Goal: Task Accomplishment & Management: Manage account settings

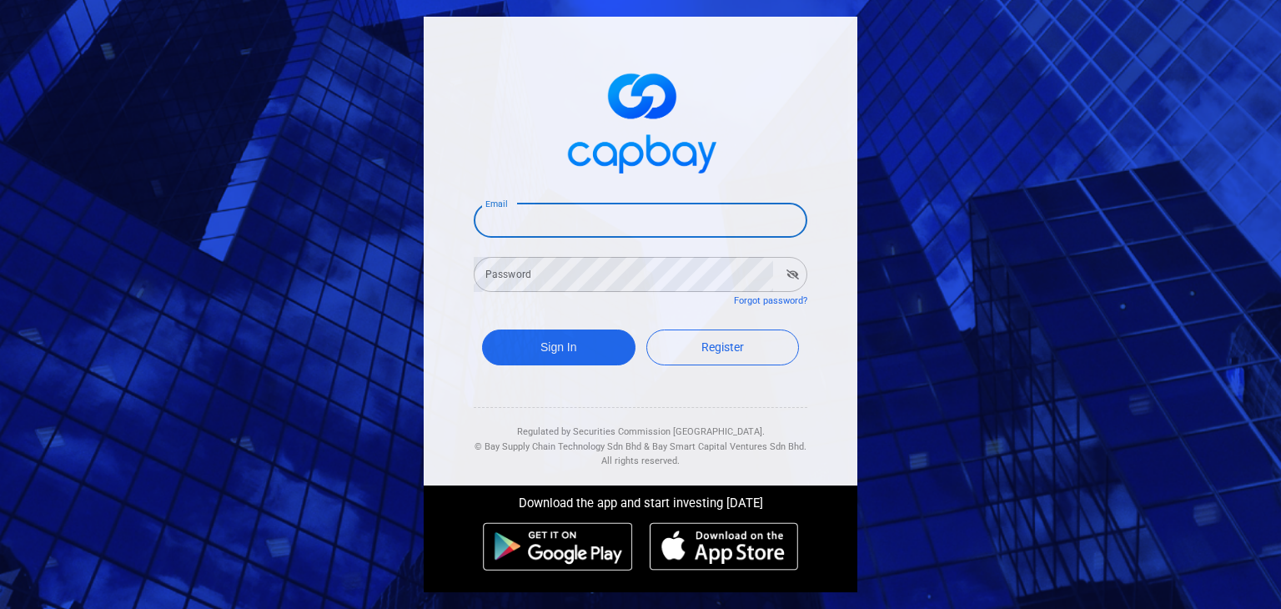
click at [604, 224] on input "Email" at bounding box center [641, 220] width 334 height 35
type input "[EMAIL_ADDRESS][DOMAIN_NAME]"
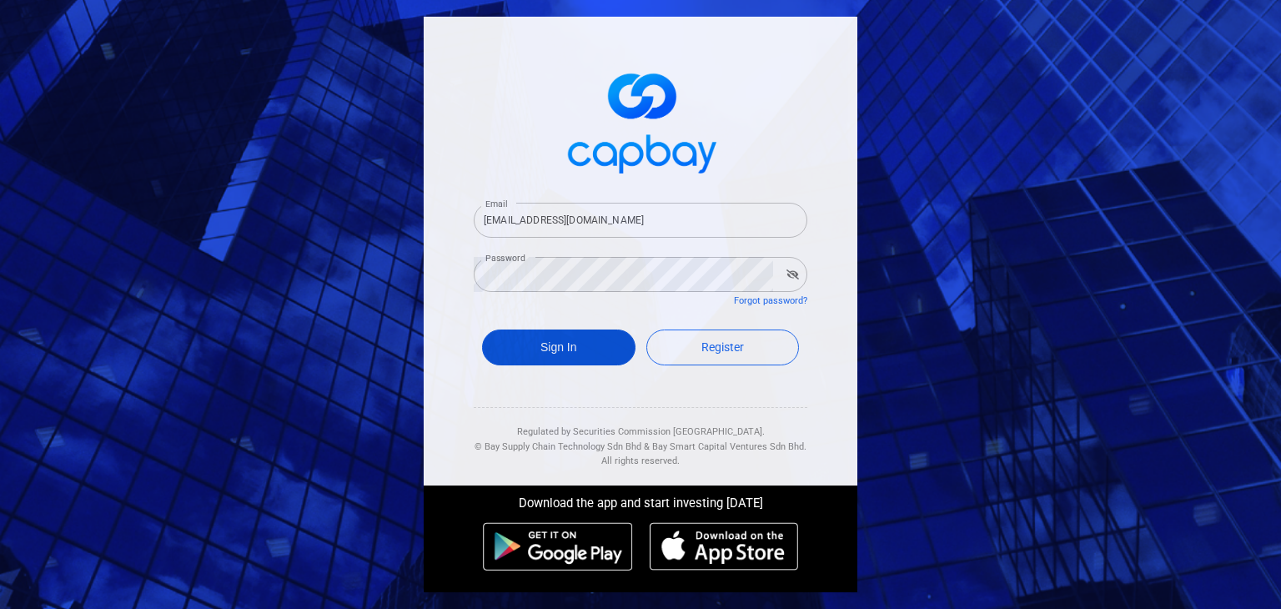
click at [561, 348] on button "Sign In" at bounding box center [559, 348] width 154 height 36
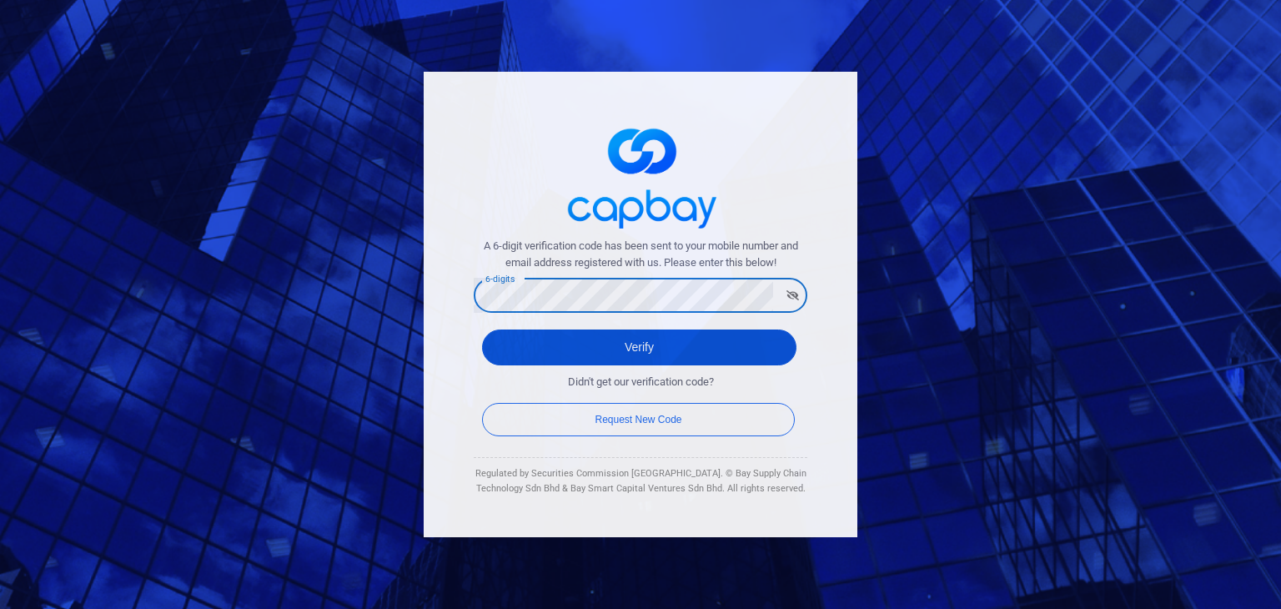
click at [646, 348] on button "Verify" at bounding box center [639, 348] width 315 height 36
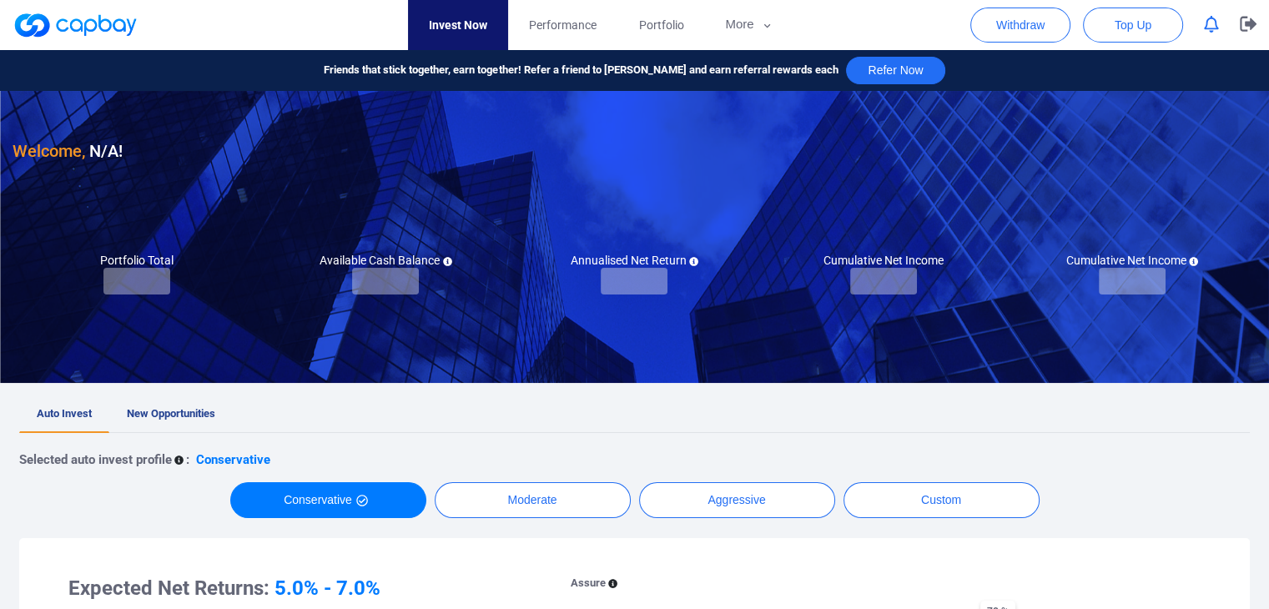
checkbox input "true"
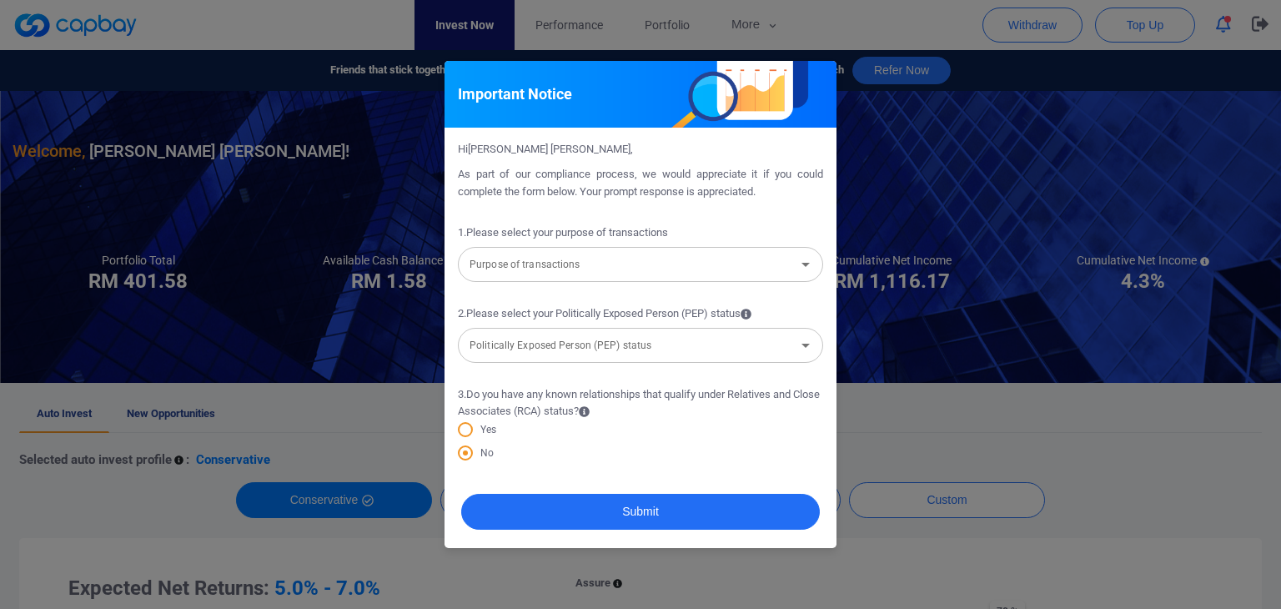
click at [924, 168] on div "Important Notice Hi [PERSON_NAME] [PERSON_NAME] , As part of our compliance pro…" at bounding box center [640, 304] width 1281 height 609
click at [801, 262] on icon "Open" at bounding box center [806, 264] width 20 height 20
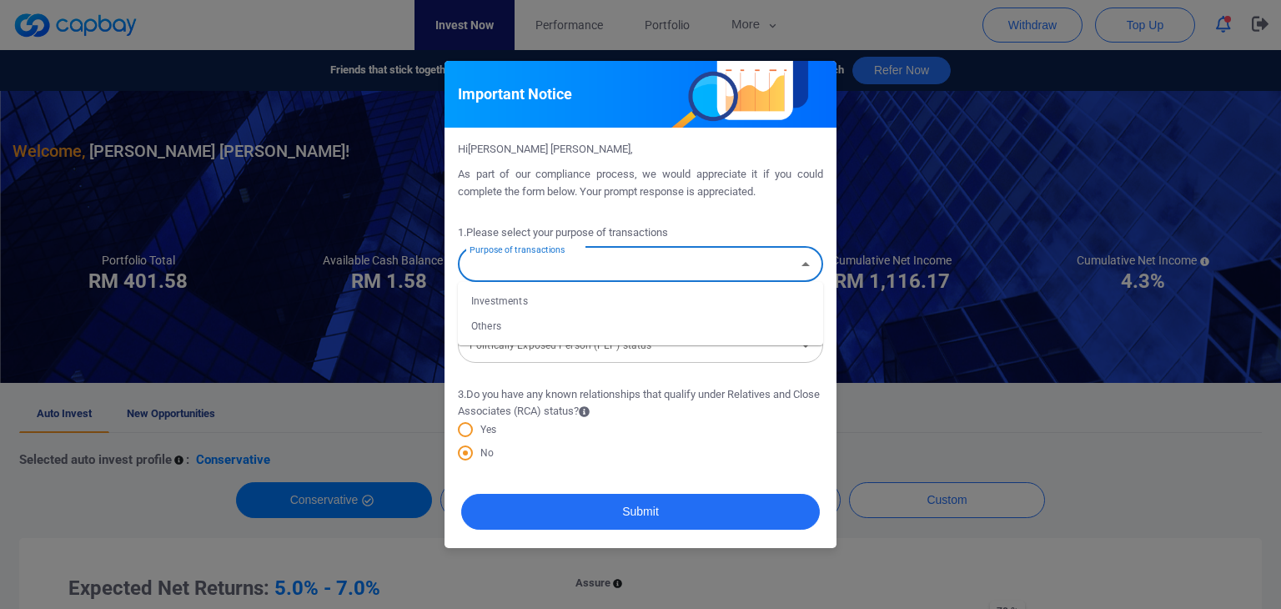
click at [500, 299] on li "Investments" at bounding box center [640, 301] width 365 height 25
type input "Investments"
click at [803, 345] on icon "Open" at bounding box center [806, 345] width 20 height 20
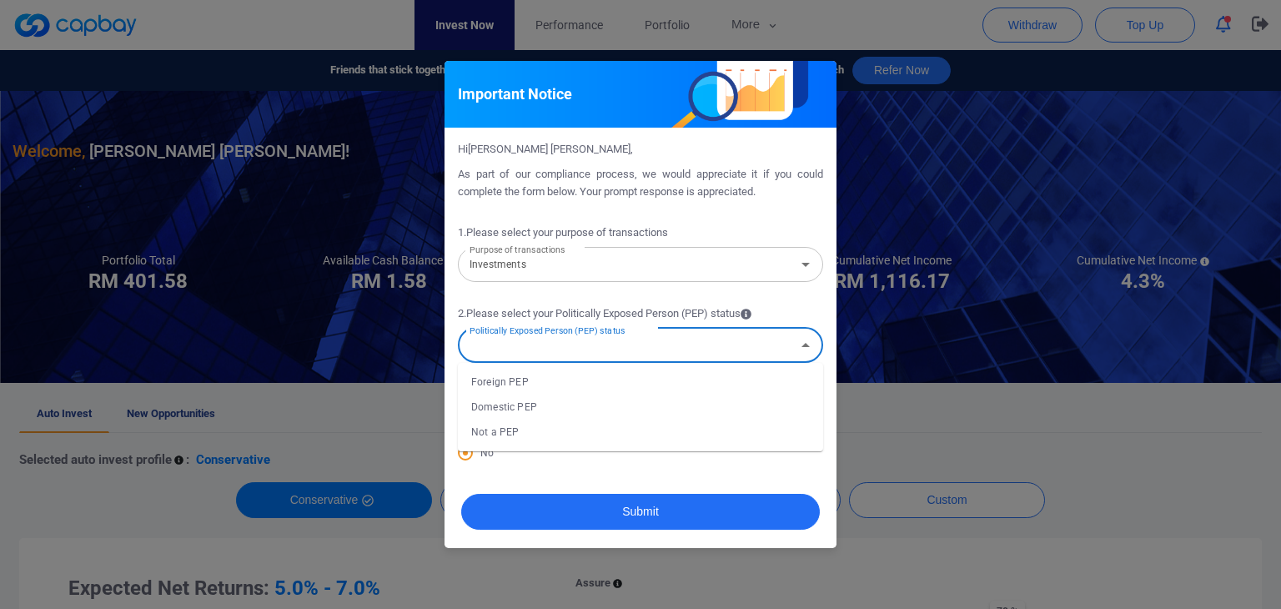
click at [504, 435] on li "Not a PEP" at bounding box center [640, 432] width 365 height 25
type input "Not a PEP"
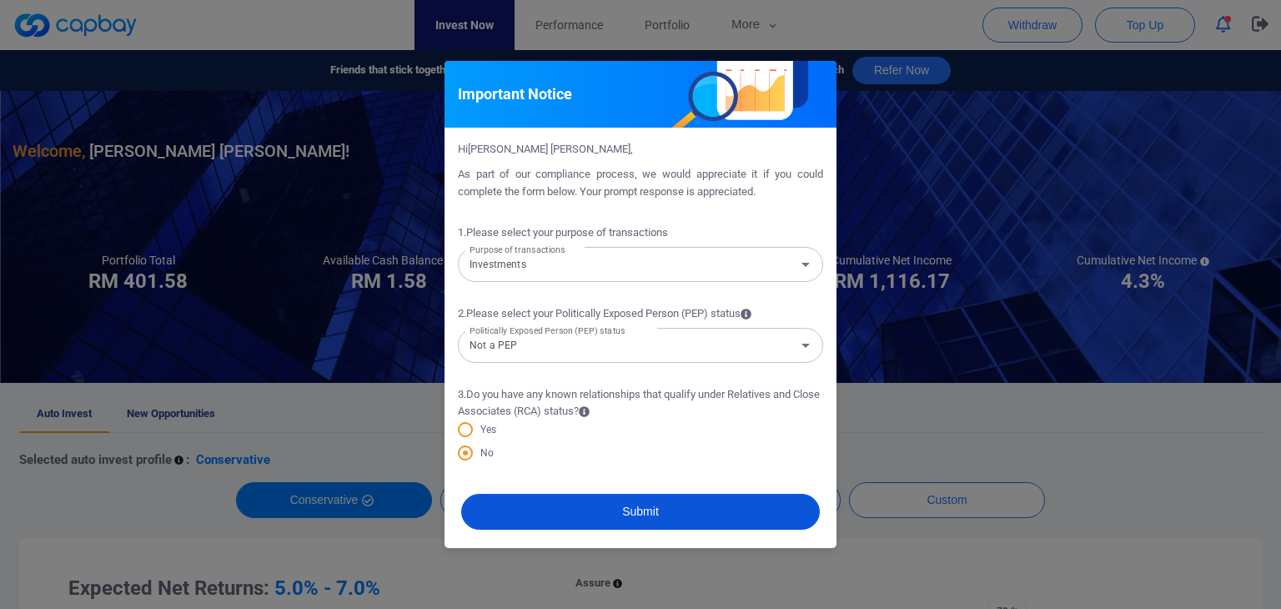
click at [657, 510] on button "Submit" at bounding box center [640, 512] width 359 height 36
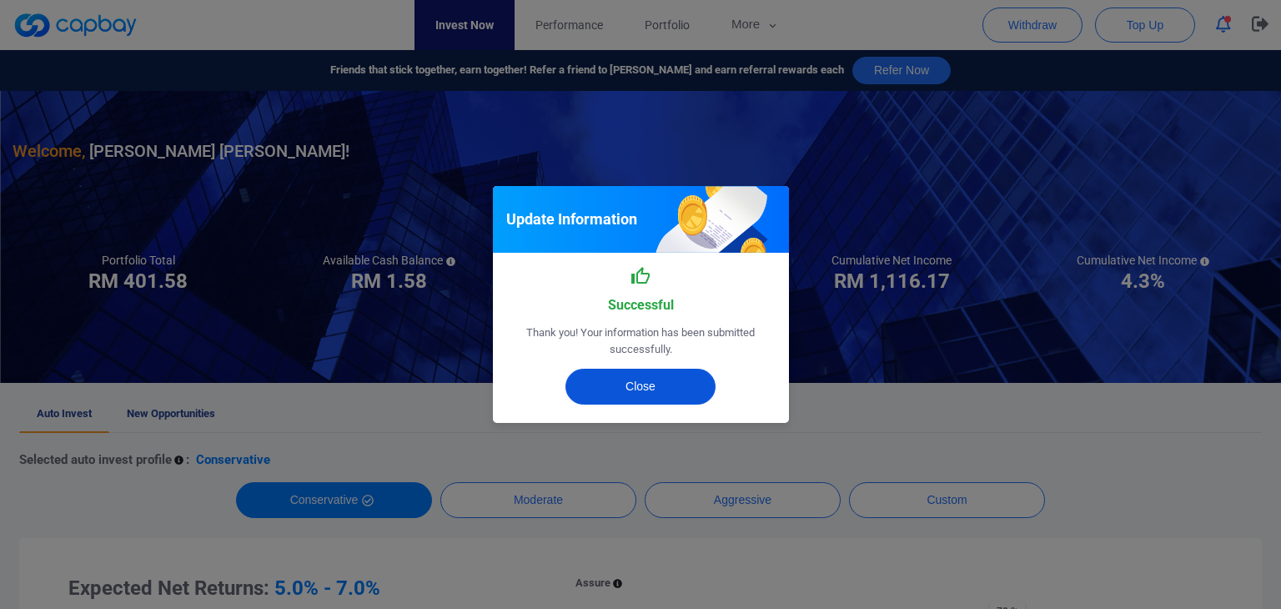
click at [659, 389] on button "Close" at bounding box center [641, 387] width 150 height 36
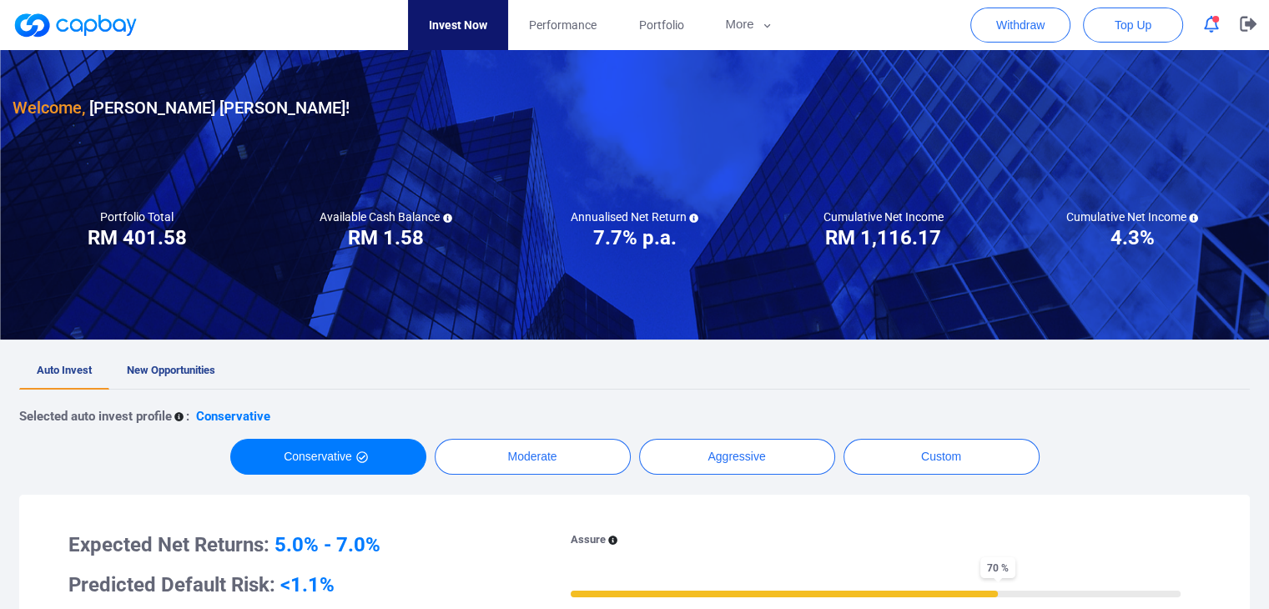
scroll to position [167, 0]
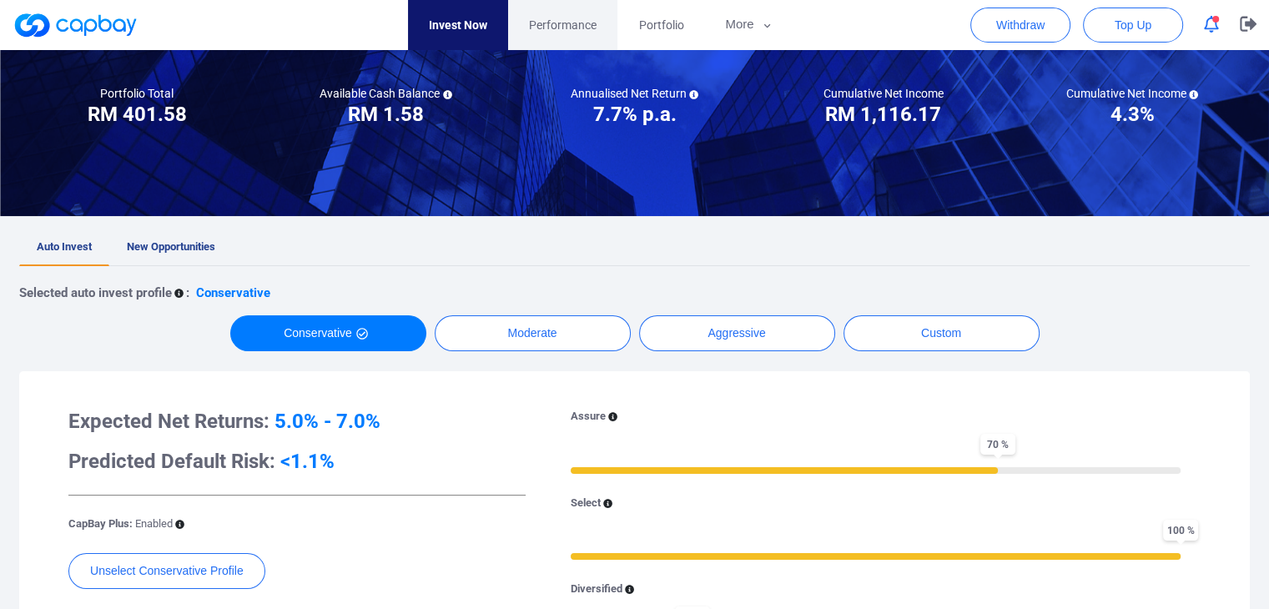
click at [577, 21] on span "Performance" at bounding box center [563, 25] width 68 height 18
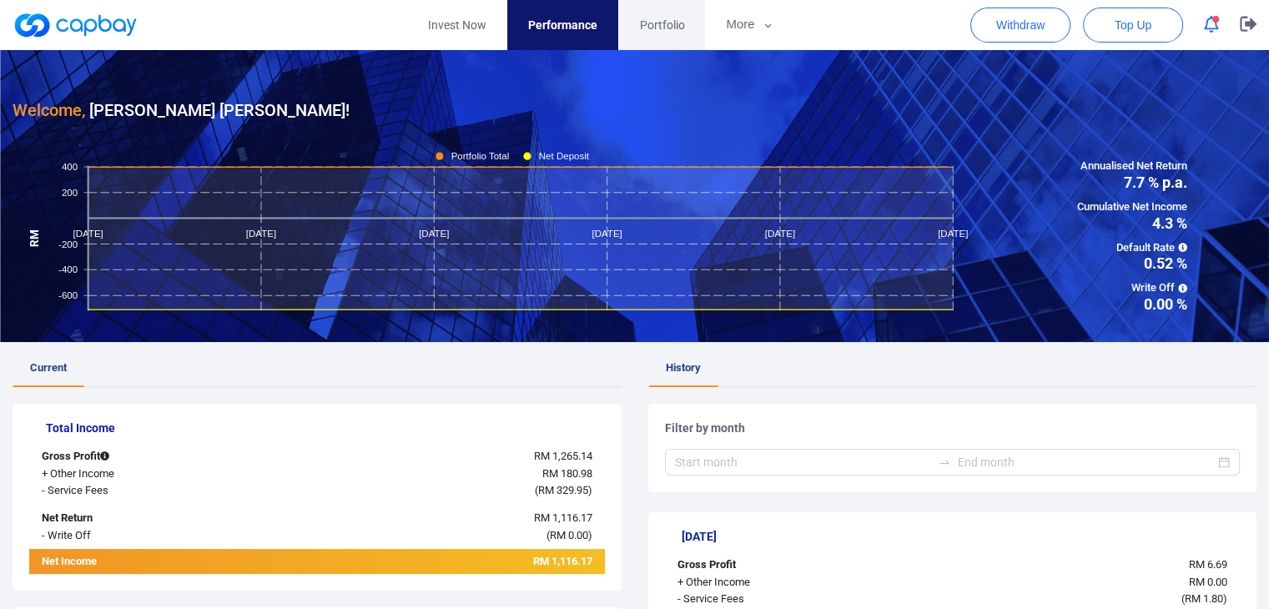
click at [657, 24] on span "Portfolio" at bounding box center [661, 25] width 45 height 18
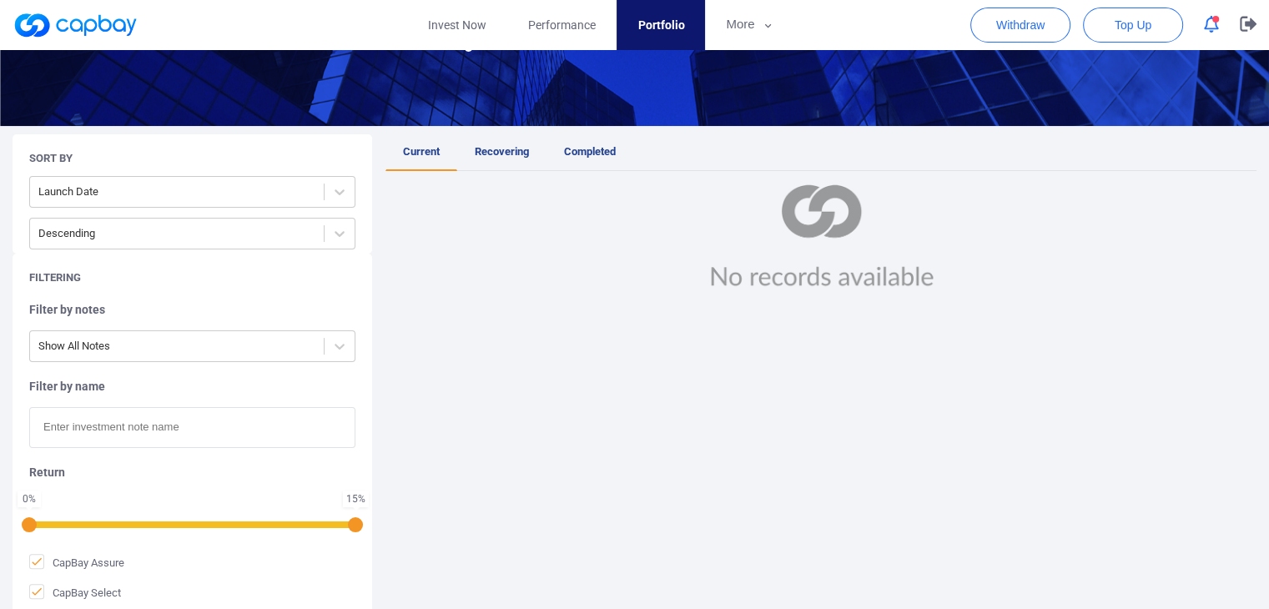
scroll to position [334, 0]
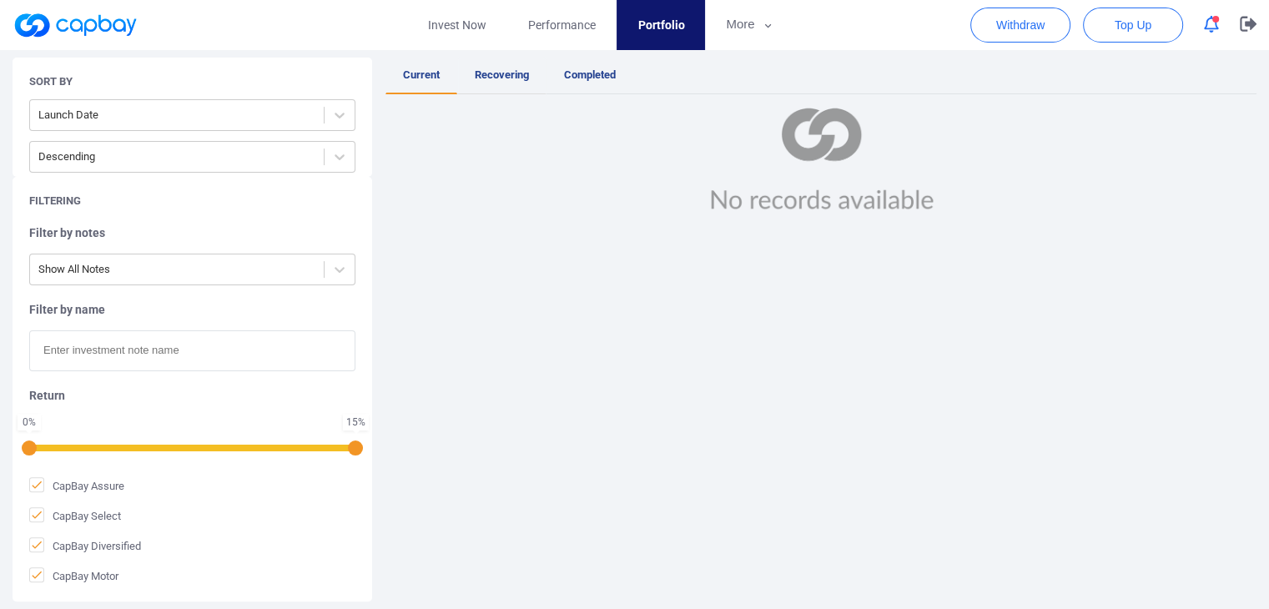
click at [521, 73] on span "Recovering" at bounding box center [502, 74] width 54 height 13
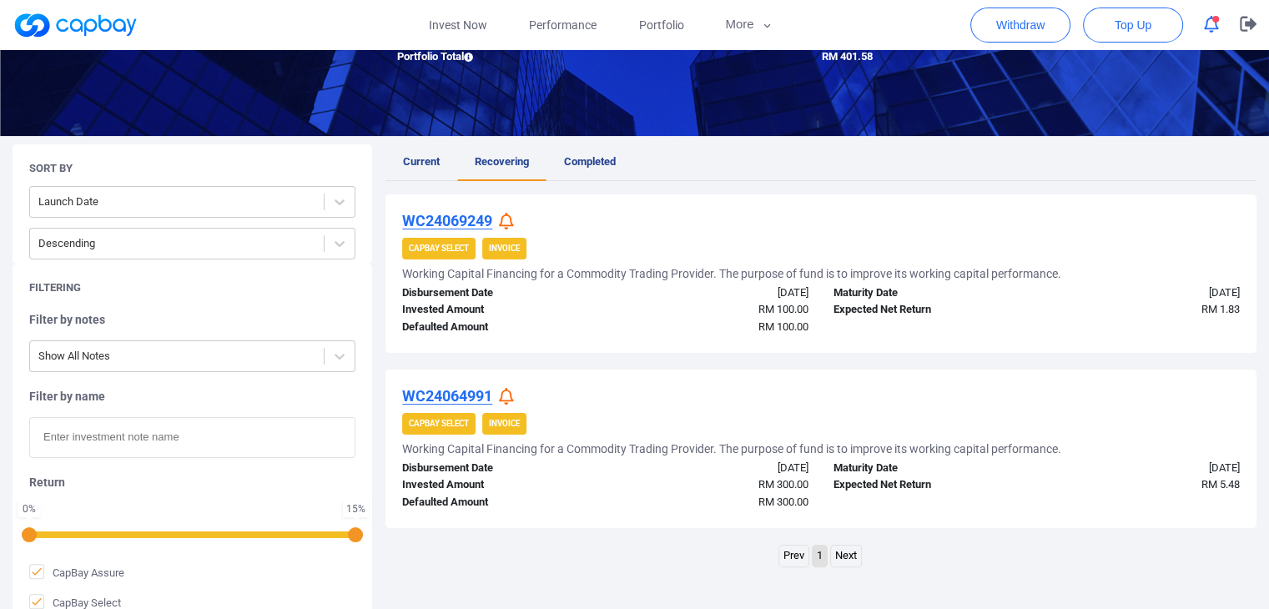
scroll to position [250, 0]
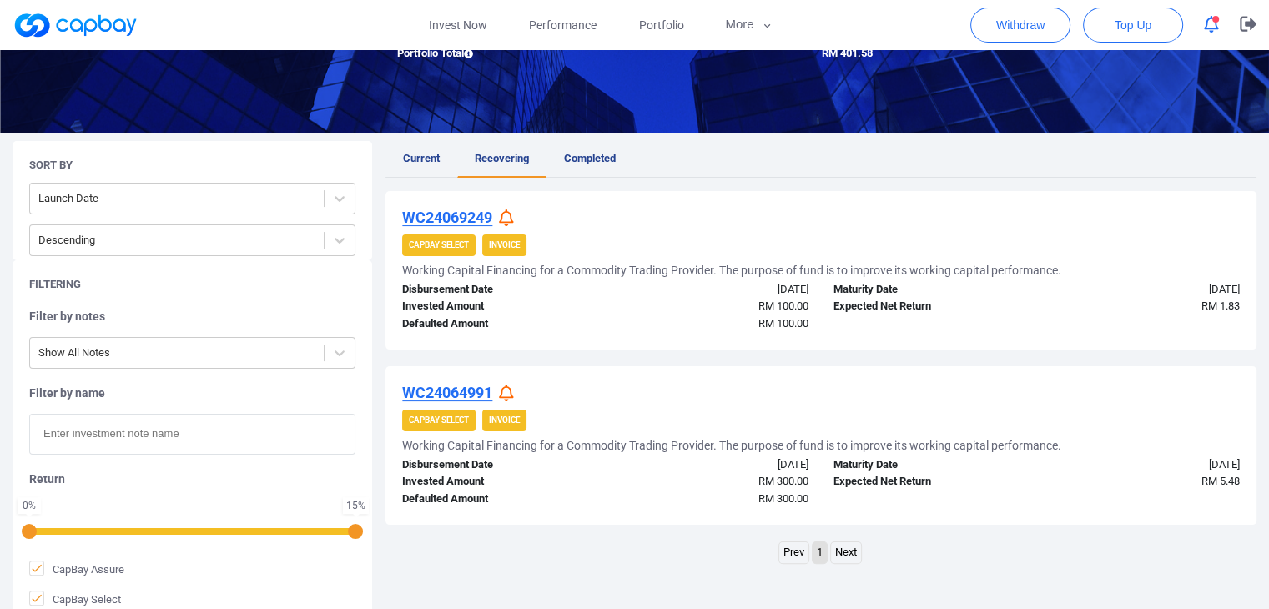
click at [506, 217] on icon at bounding box center [506, 218] width 15 height 18
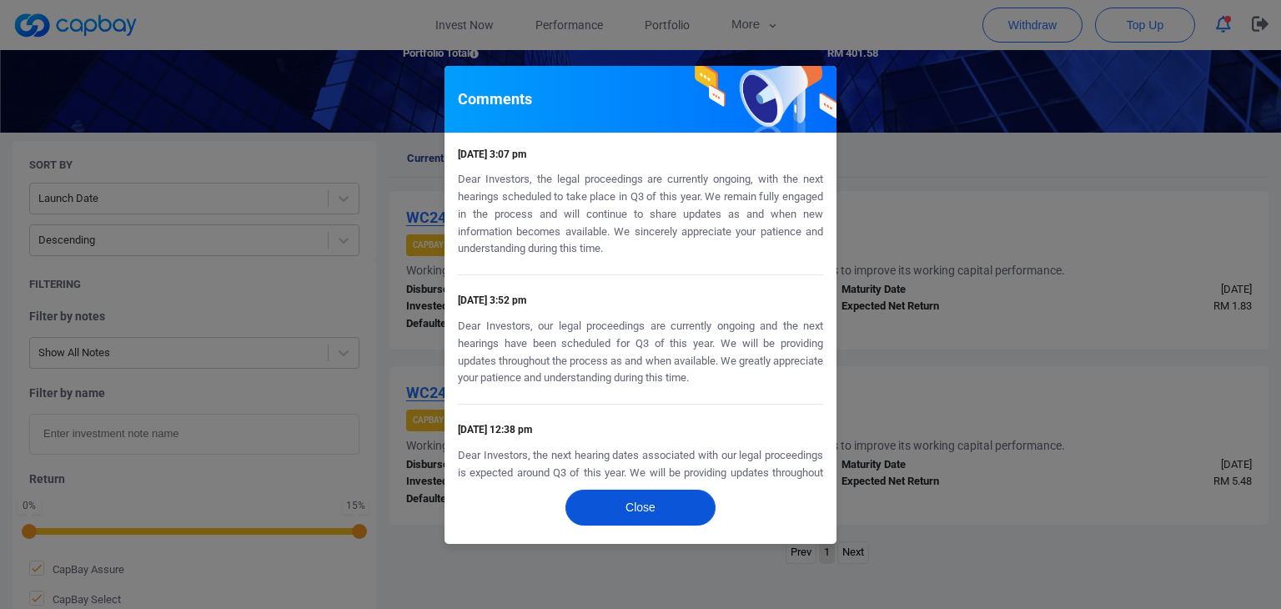
click at [637, 508] on button "Close" at bounding box center [641, 508] width 150 height 36
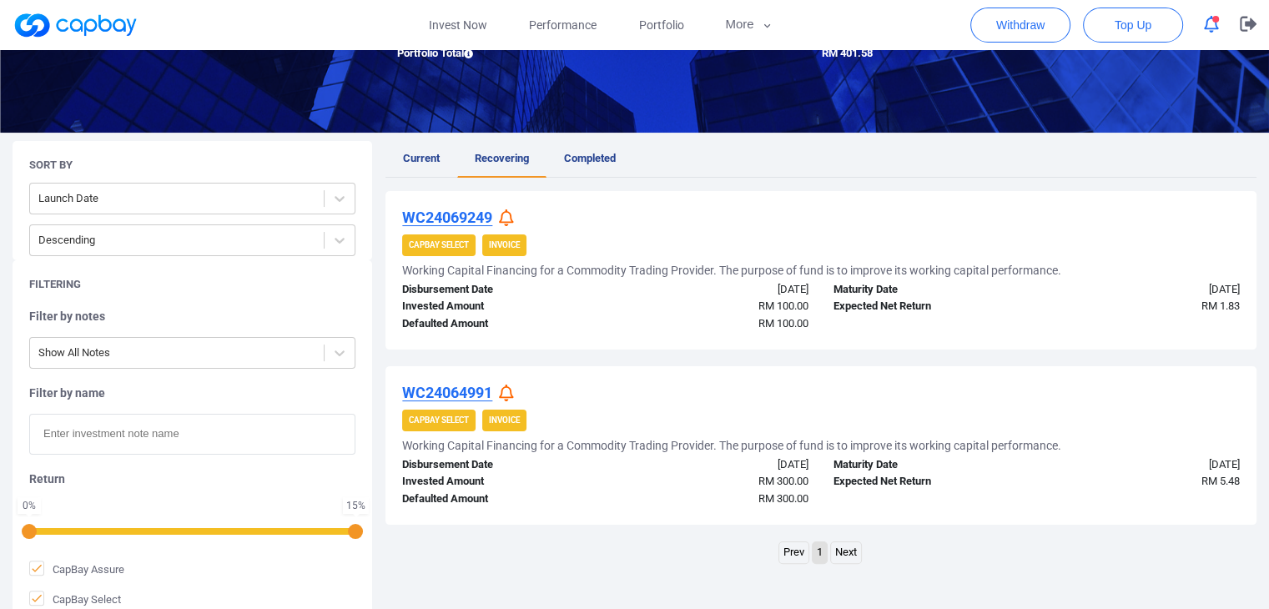
click at [504, 385] on icon at bounding box center [506, 394] width 15 height 18
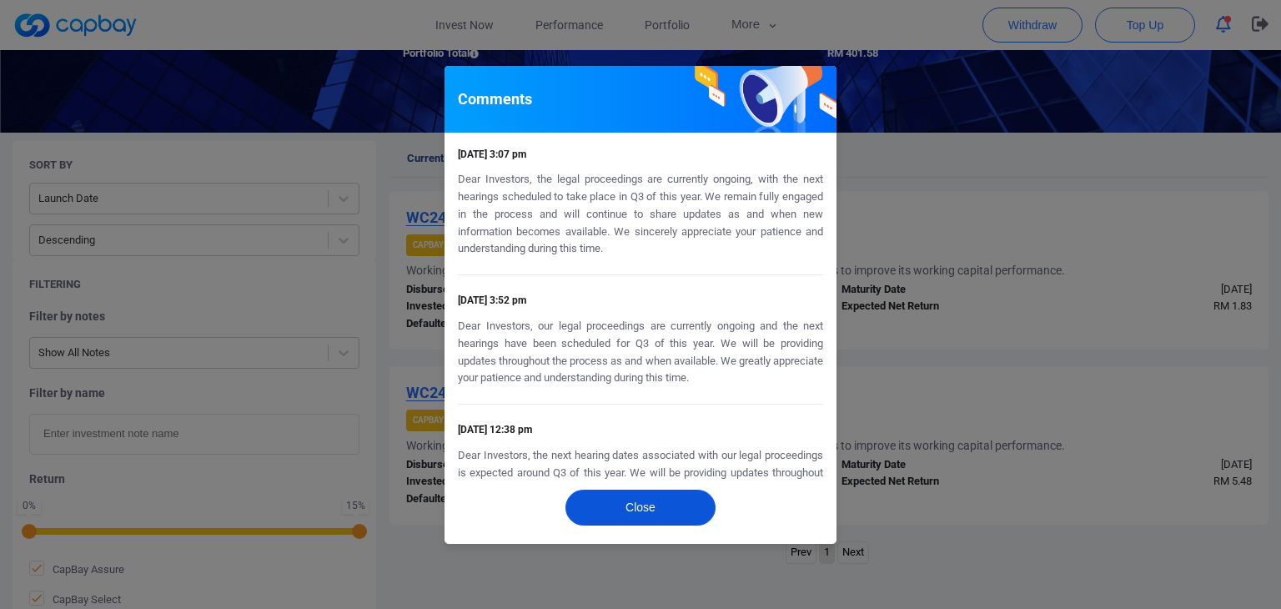
click at [641, 498] on button "Close" at bounding box center [641, 508] width 150 height 36
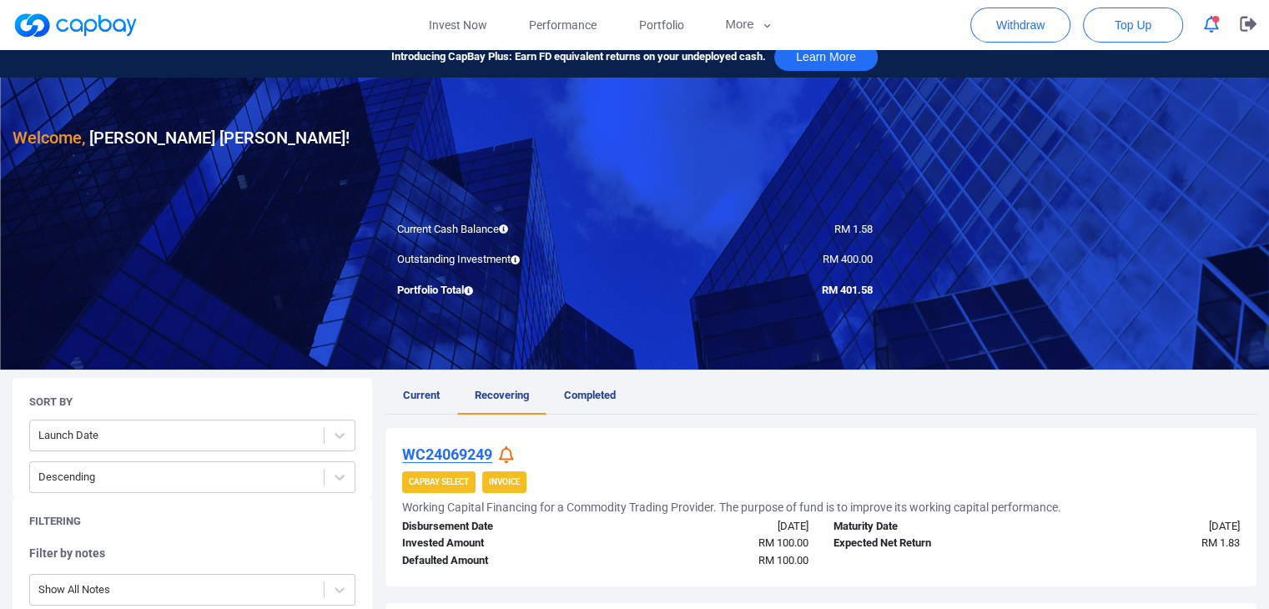
scroll to position [0, 0]
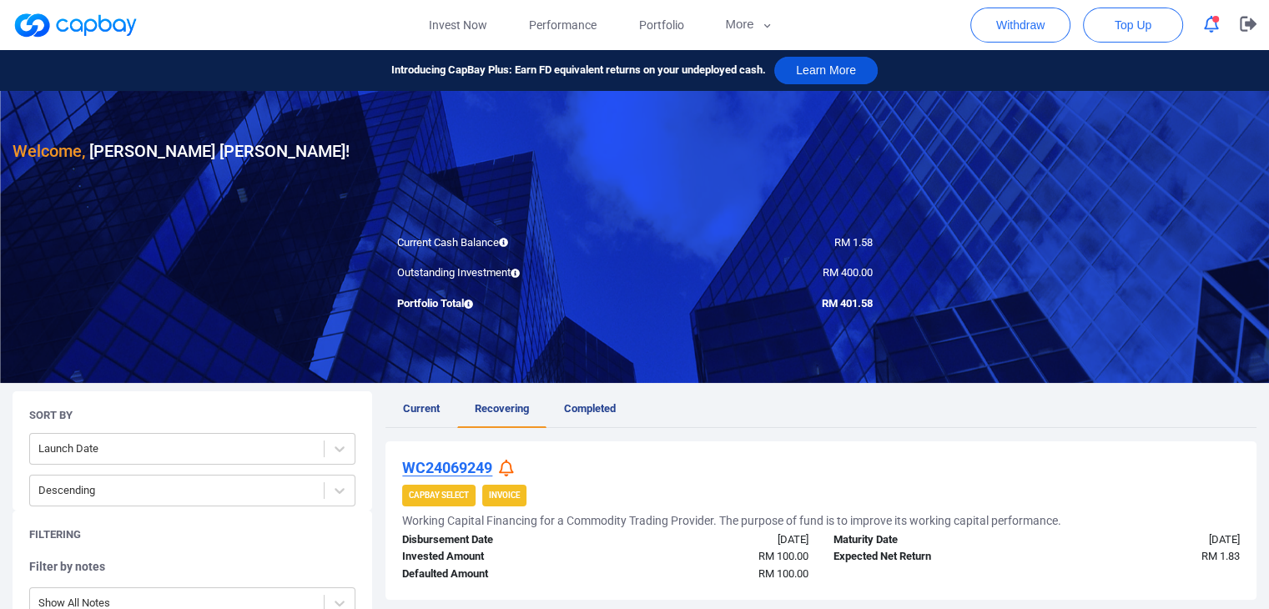
click at [818, 73] on button "Learn More" at bounding box center [825, 71] width 103 height 28
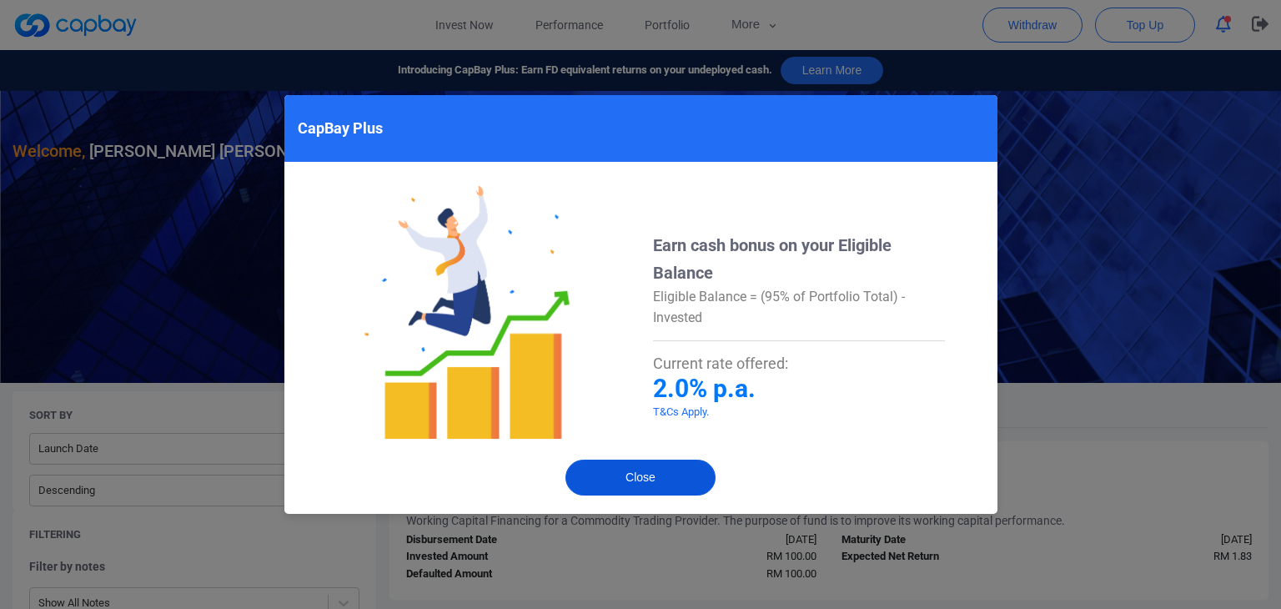
click at [634, 476] on button "Close" at bounding box center [641, 478] width 150 height 36
